Goal: Information Seeking & Learning: Learn about a topic

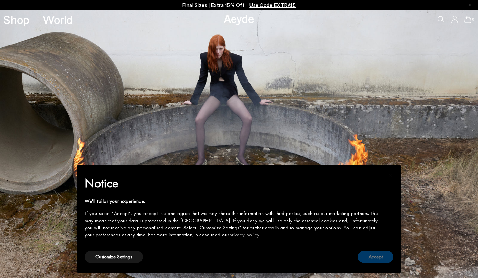
click at [371, 256] on button "Accept" at bounding box center [376, 257] width 36 height 13
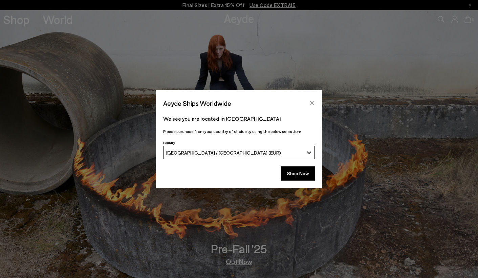
click at [311, 103] on icon "Close" at bounding box center [311, 103] width 5 height 5
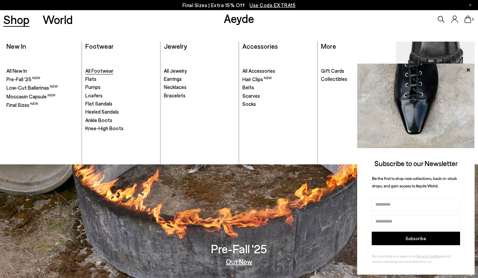
click at [102, 69] on span "All Footwear" at bounding box center [99, 71] width 28 height 6
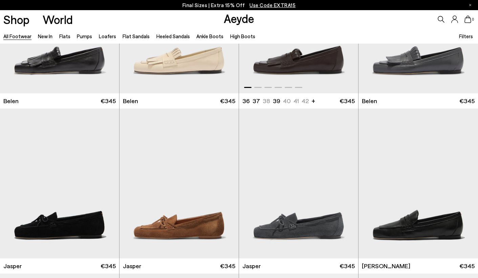
scroll to position [169, 0]
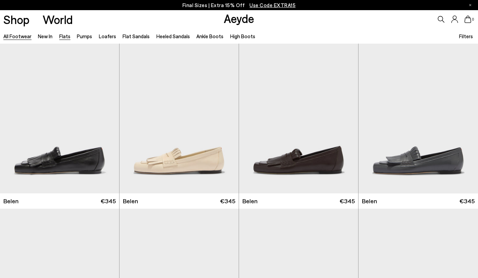
click at [63, 35] on link "Flats" at bounding box center [64, 36] width 11 height 6
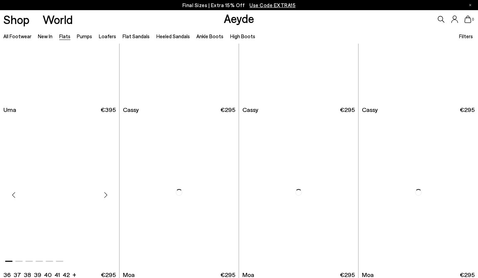
scroll to position [945, 0]
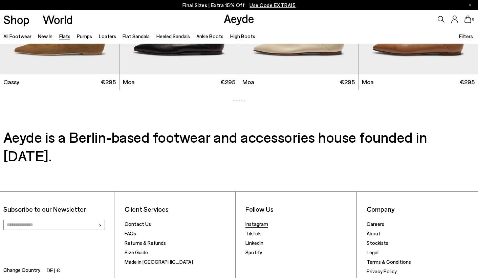
click at [253, 221] on link "Instagram" at bounding box center [256, 224] width 23 height 6
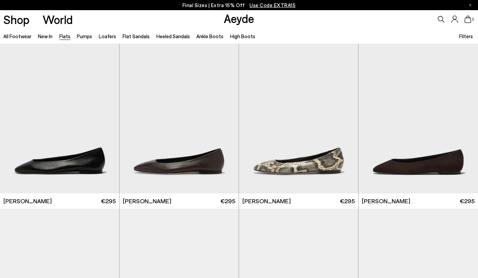
scroll to position [0, 0]
click at [85, 38] on link "Pumps" at bounding box center [84, 36] width 15 height 6
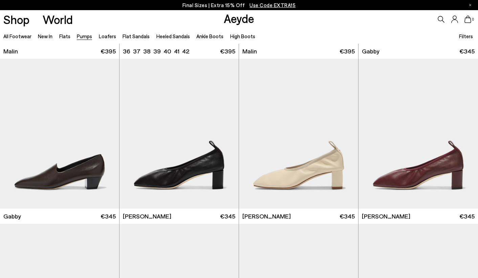
scroll to position [1032, 0]
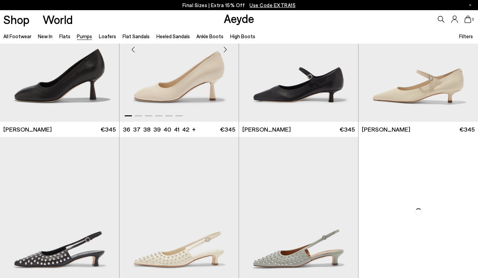
scroll to position [2431, 0]
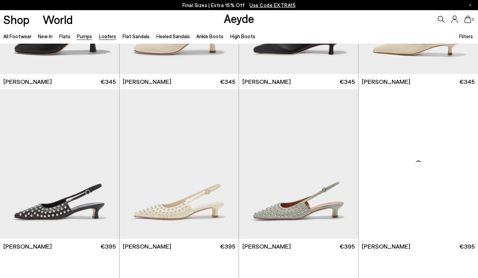
click at [107, 36] on link "Loafers" at bounding box center [107, 36] width 17 height 6
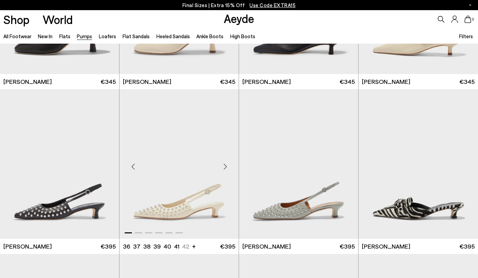
scroll to position [2171, 0]
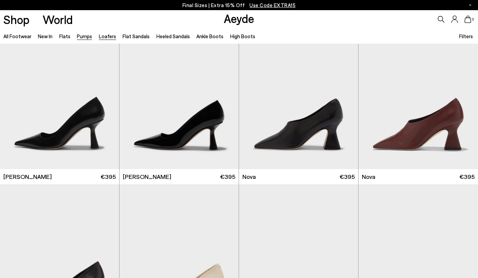
click at [110, 36] on link "Loafers" at bounding box center [107, 36] width 17 height 6
click at [240, 17] on link "Aeyde" at bounding box center [239, 18] width 30 height 14
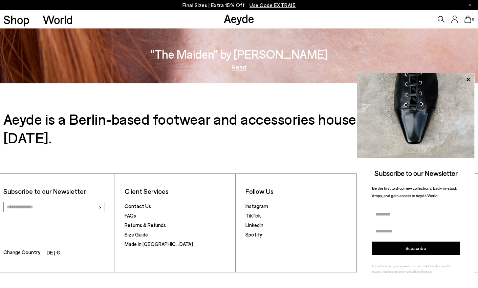
scroll to position [1150, 0]
click at [254, 203] on link "Instagram" at bounding box center [256, 206] width 23 height 6
